Goal: Information Seeking & Learning: Learn about a topic

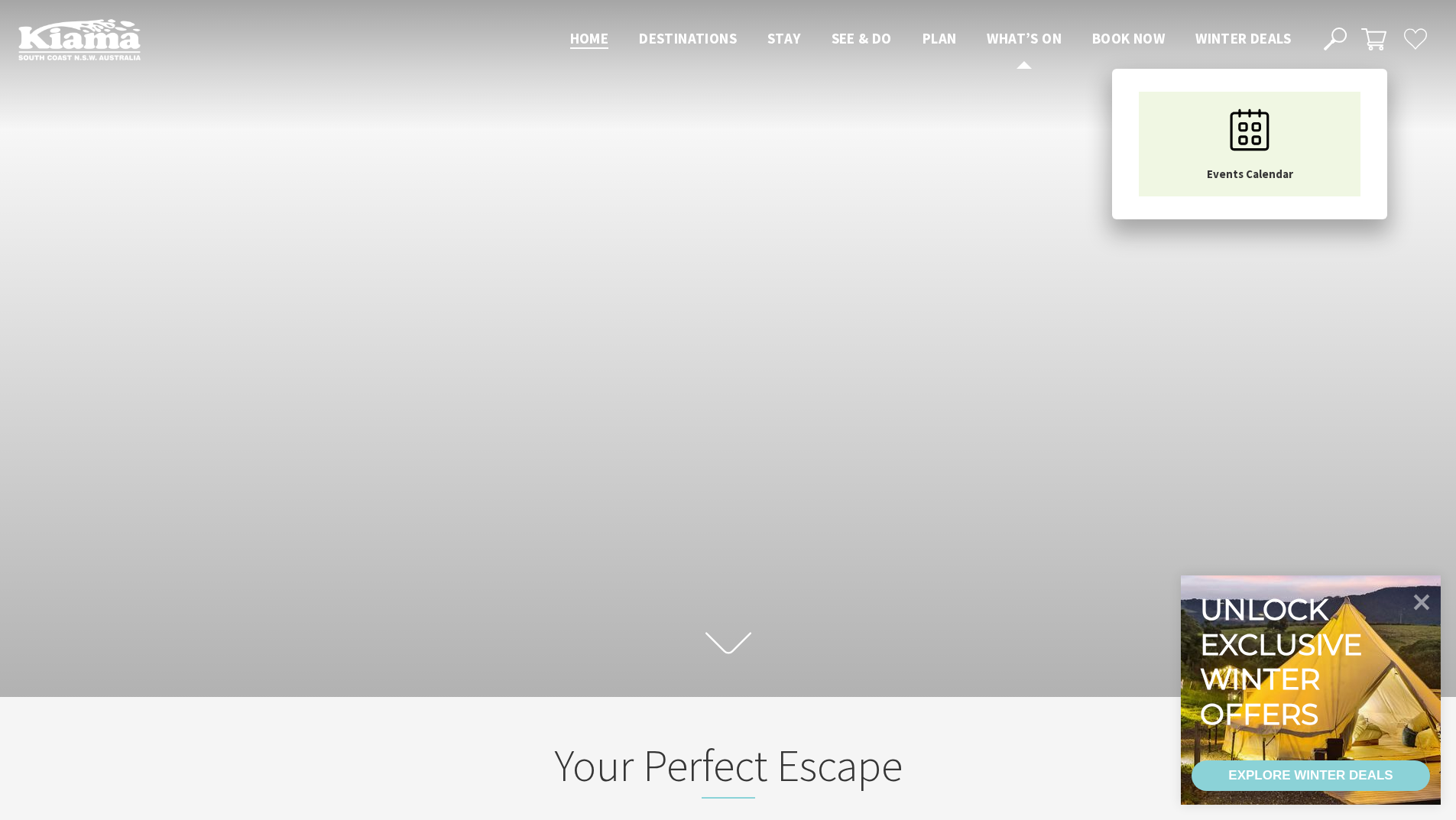
scroll to position [24, 1468]
click at [1036, 37] on span "What’s On" at bounding box center [1024, 38] width 75 height 19
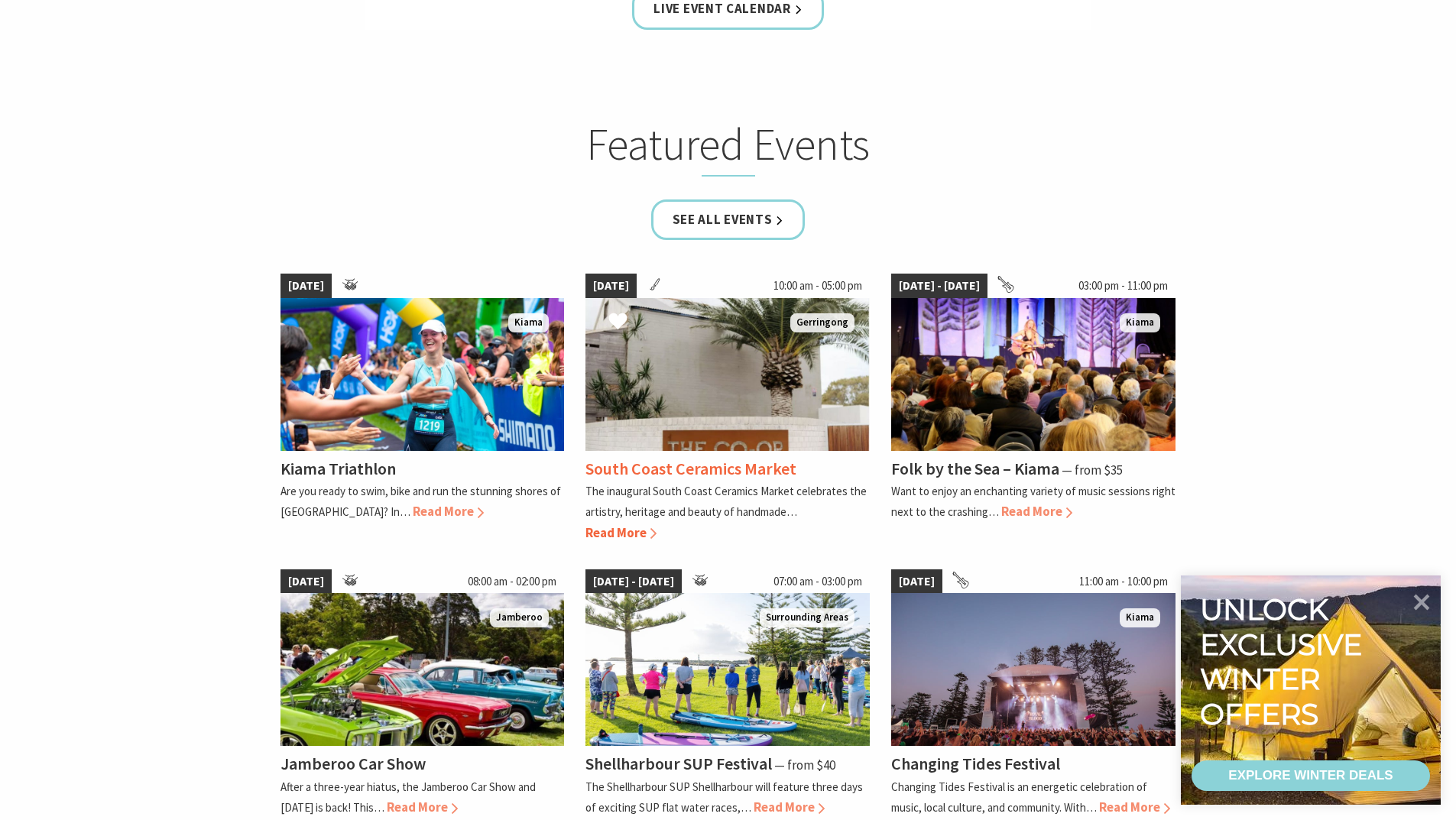
scroll to position [1146, 0]
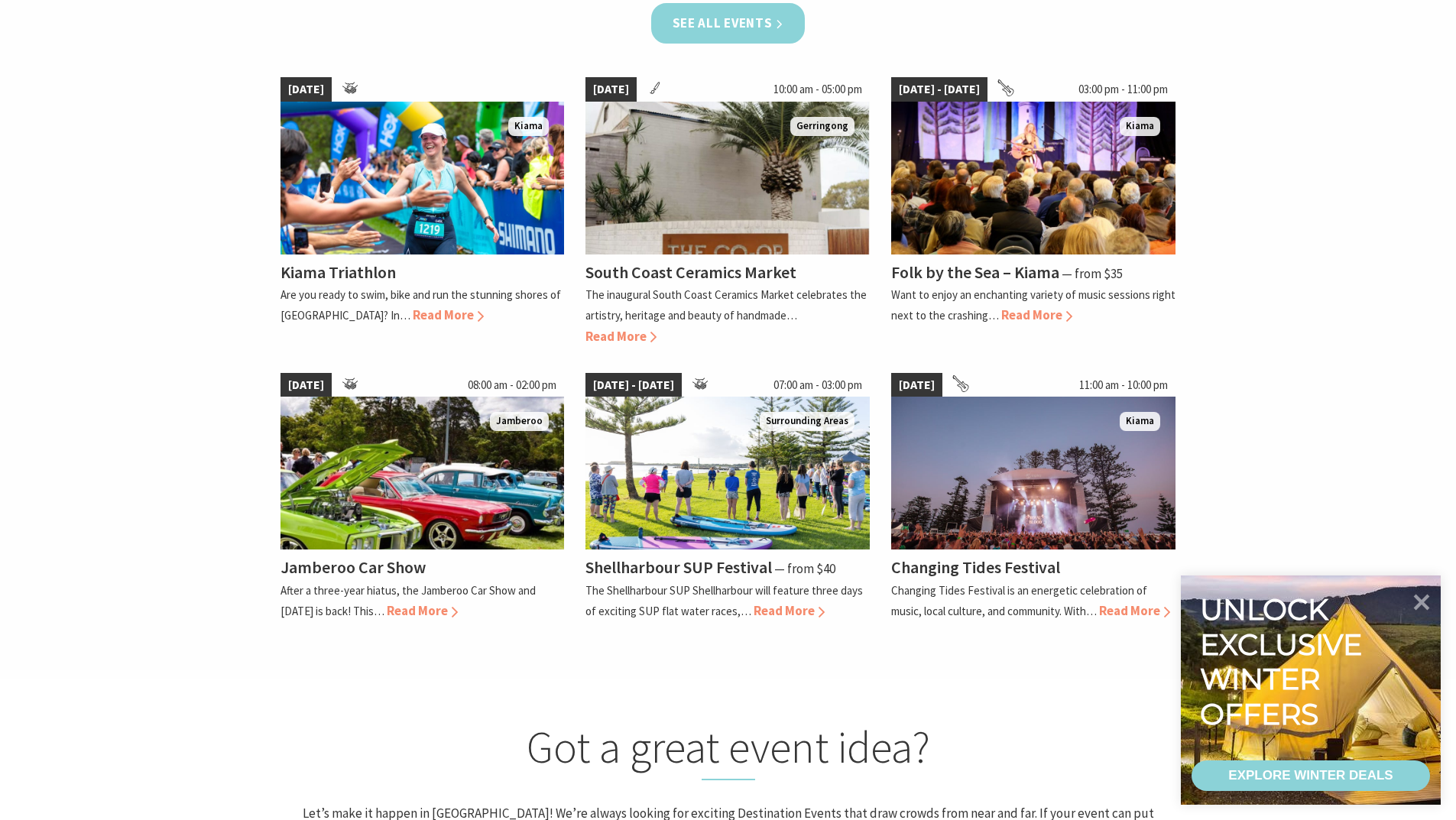
click at [704, 21] on link "See all Events" at bounding box center [728, 24] width 155 height 41
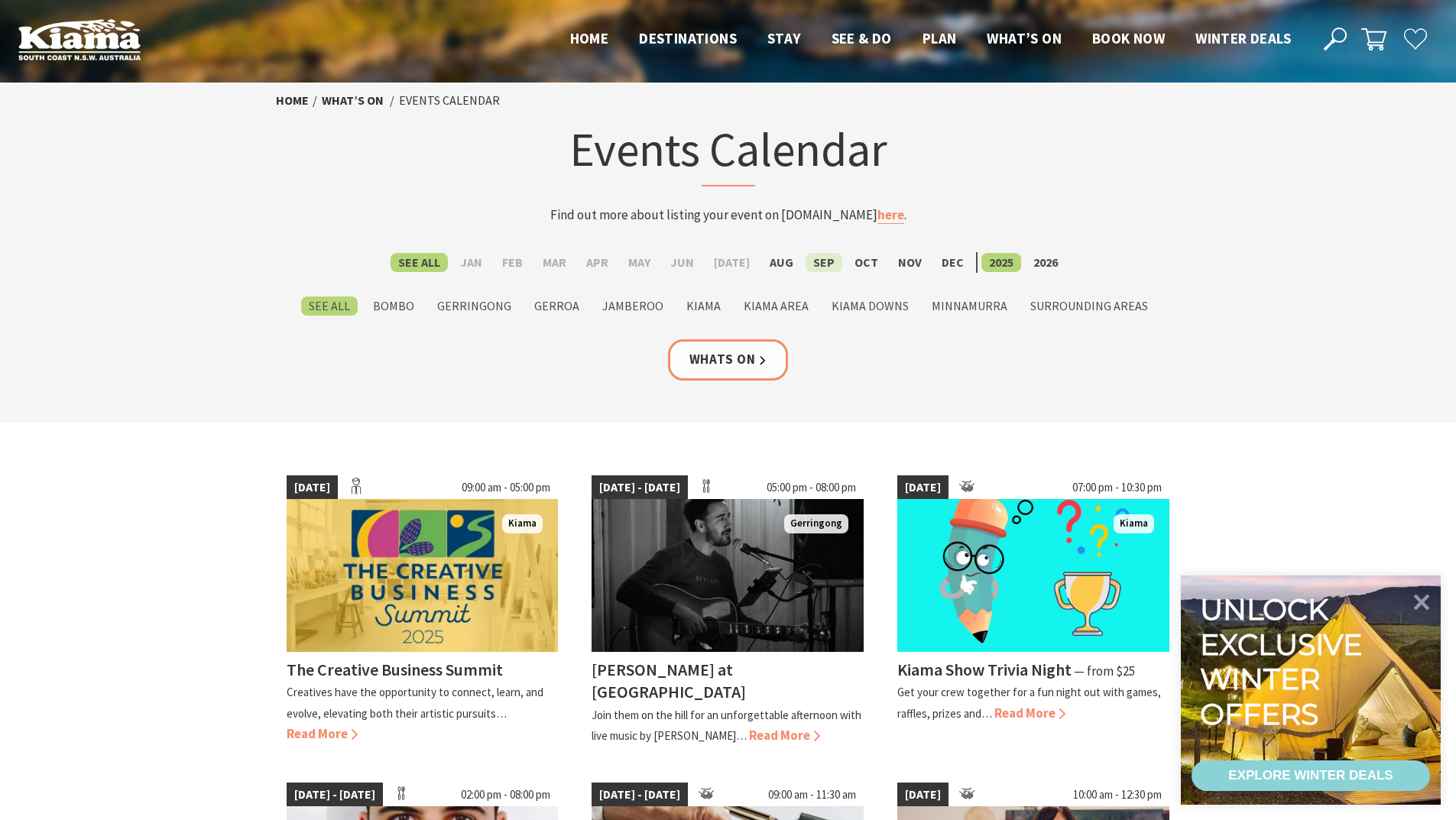
click at [813, 261] on label "Sep" at bounding box center [824, 262] width 37 height 19
click at [0, 0] on input "Sep" at bounding box center [0, 0] width 0 height 0
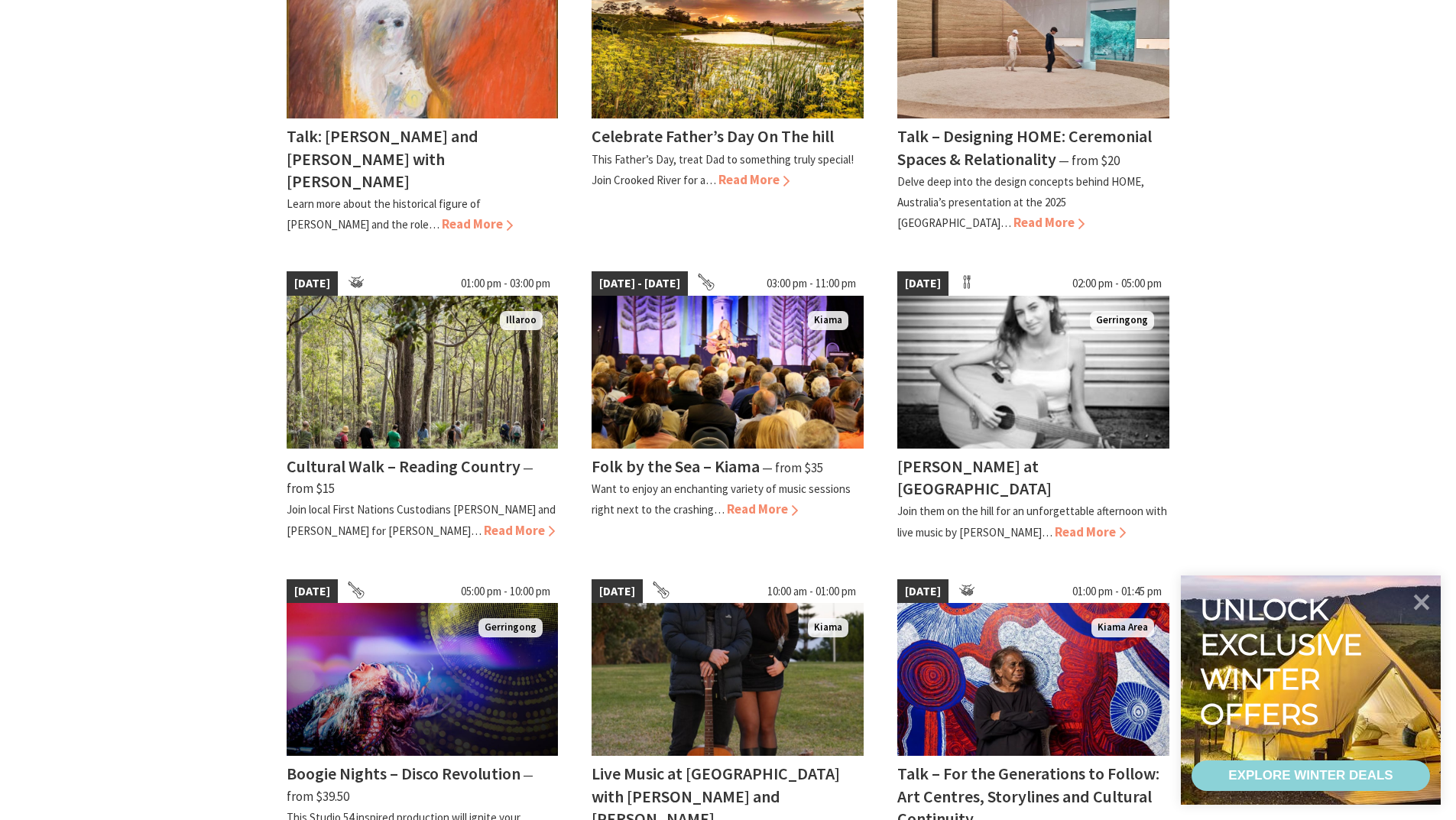
scroll to position [1146, 0]
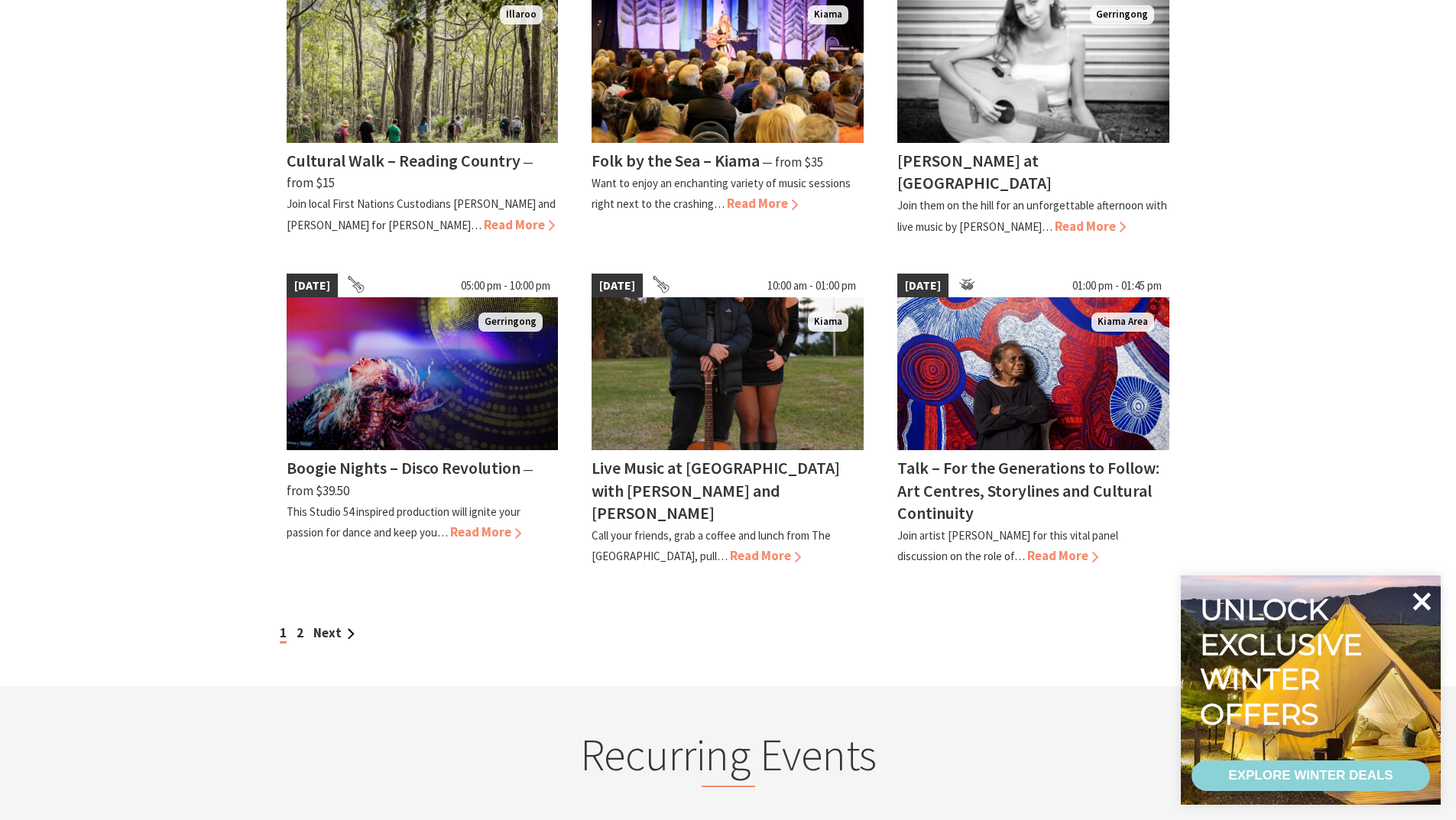
click at [1426, 603] on icon at bounding box center [1423, 601] width 19 height 19
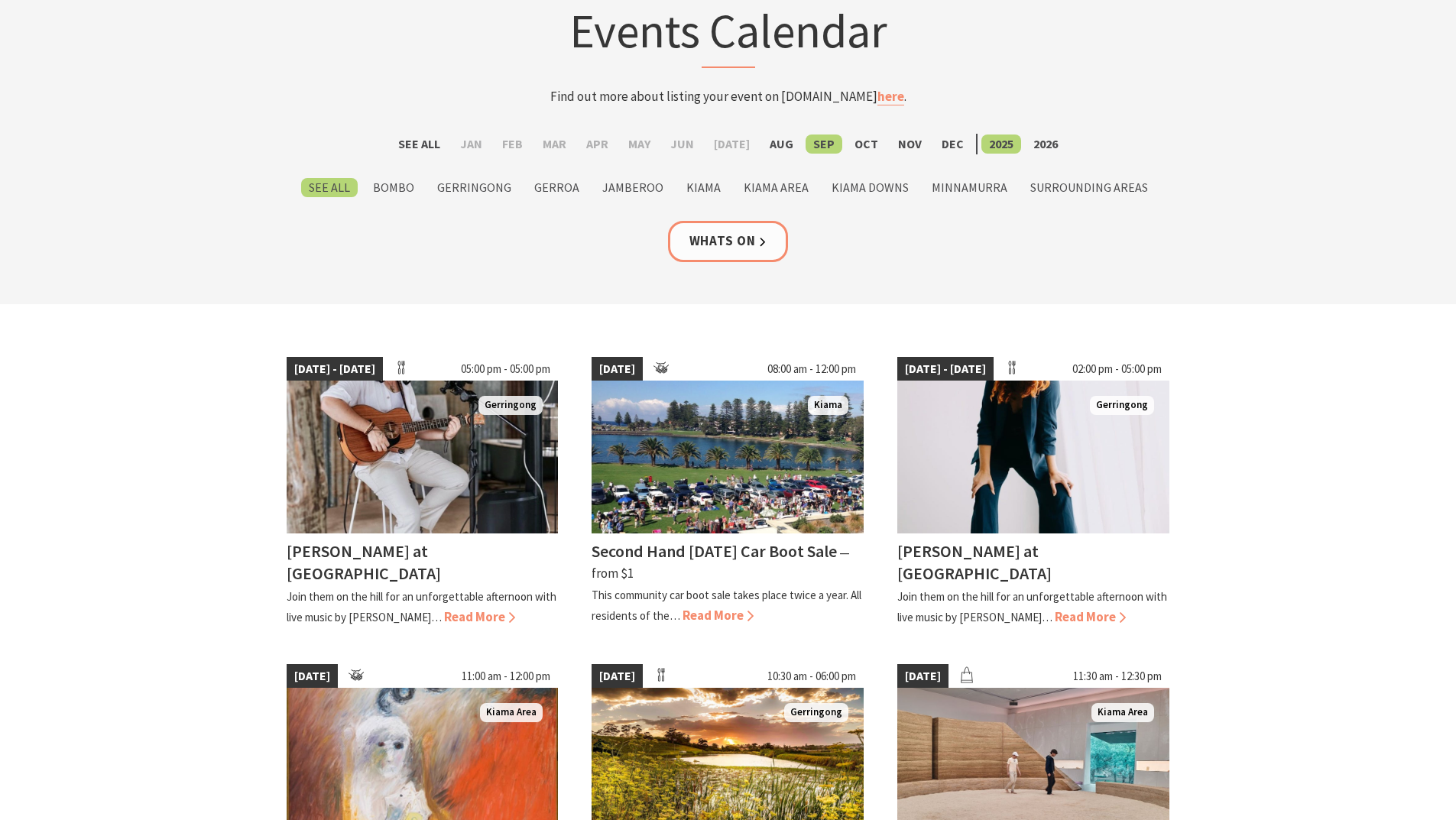
scroll to position [0, 0]
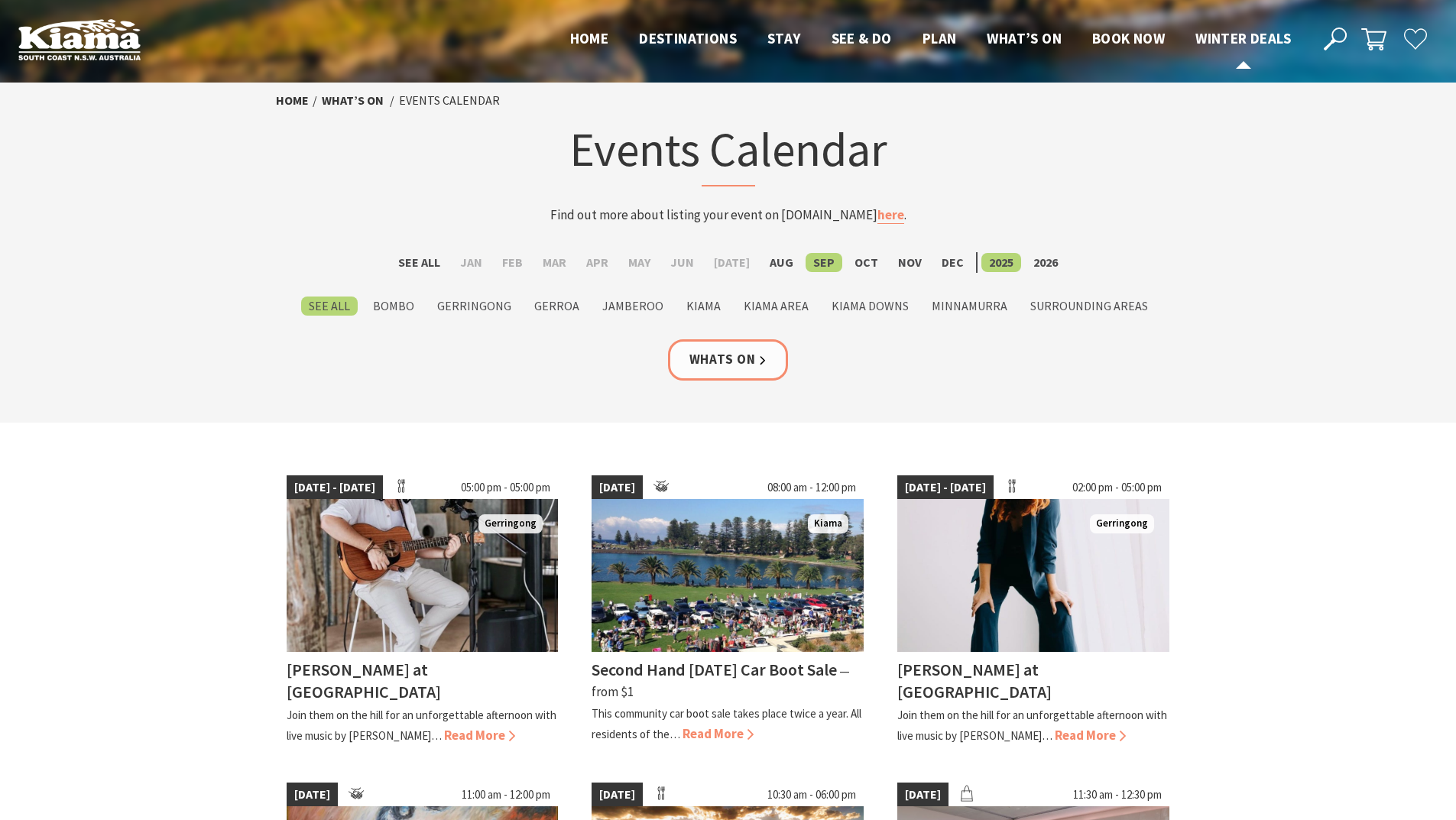
click at [1239, 33] on span "Winter Deals" at bounding box center [1243, 38] width 95 height 19
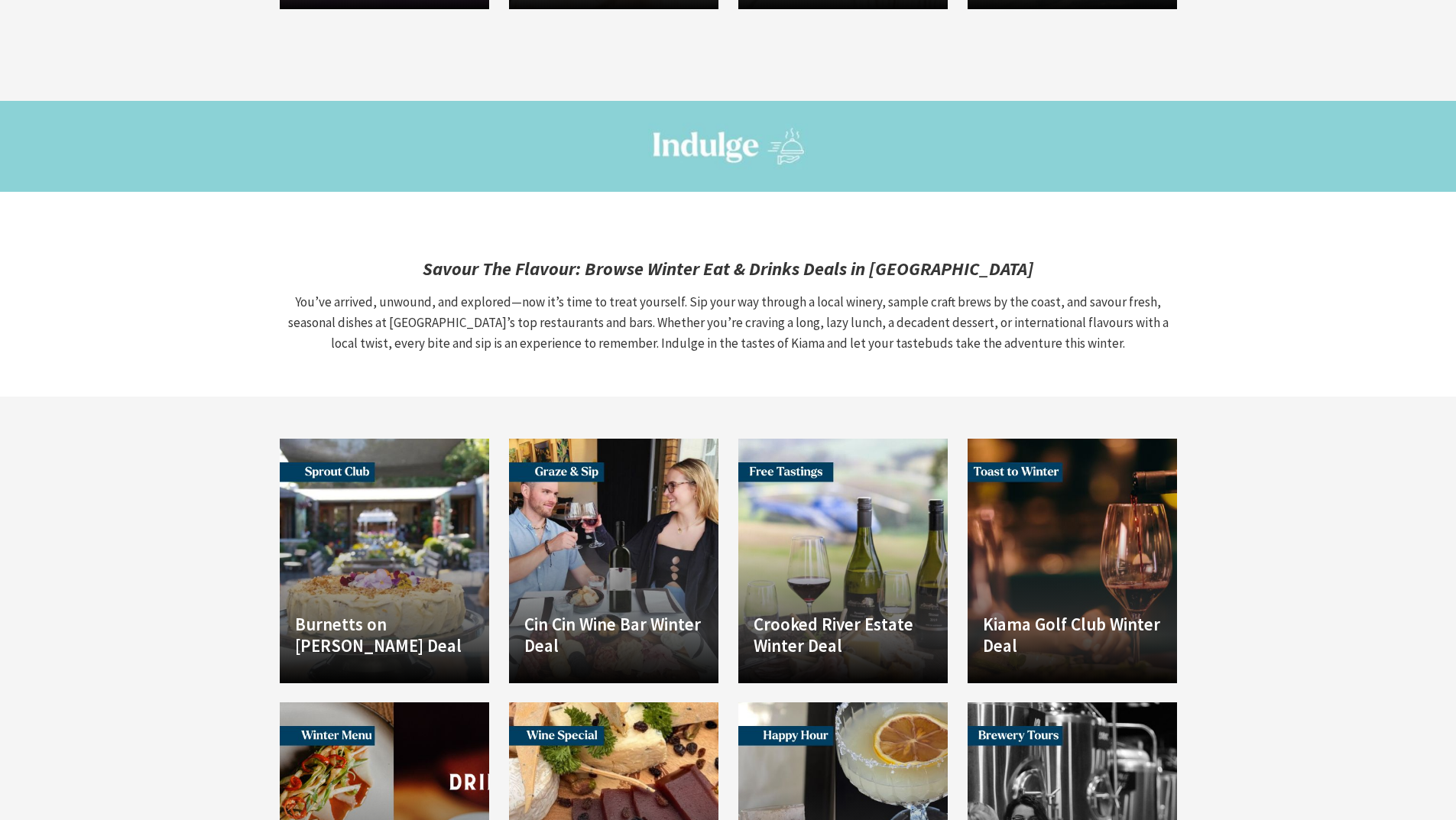
scroll to position [2063, 0]
